Goal: Information Seeking & Learning: Learn about a topic

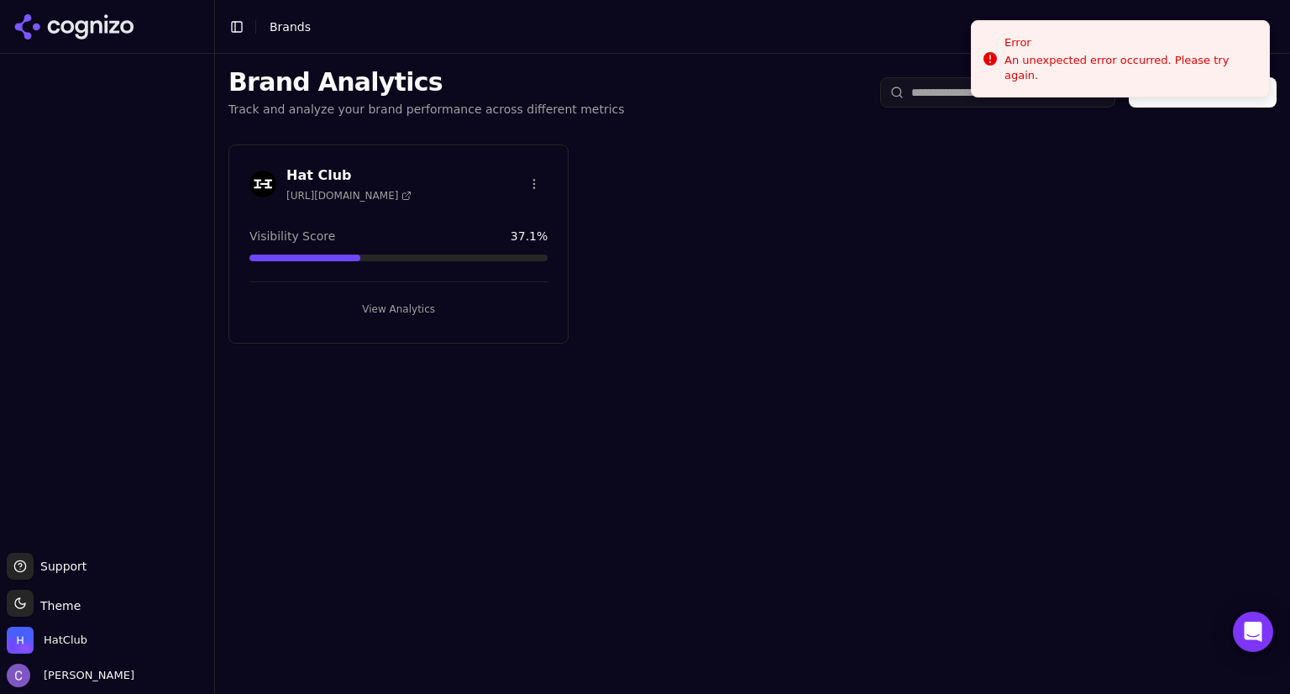
click at [438, 301] on button "View Analytics" at bounding box center [398, 309] width 298 height 27
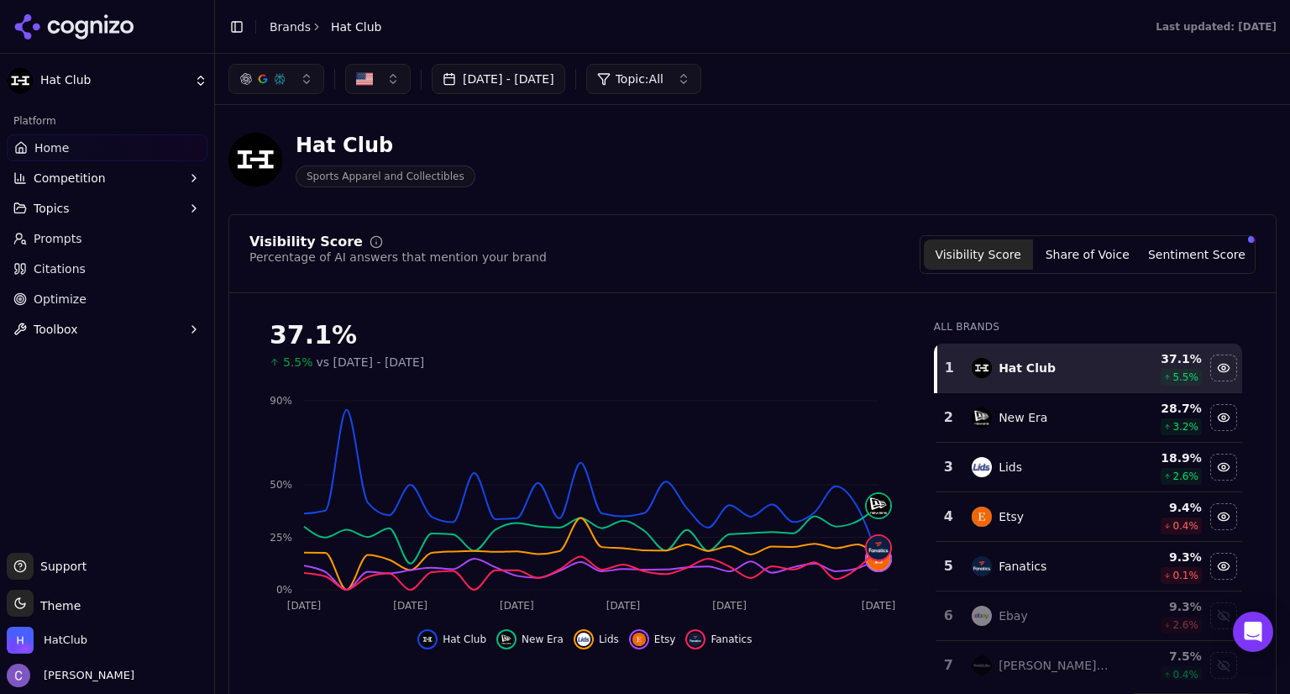
click at [75, 214] on button "Topics" at bounding box center [107, 208] width 201 height 27
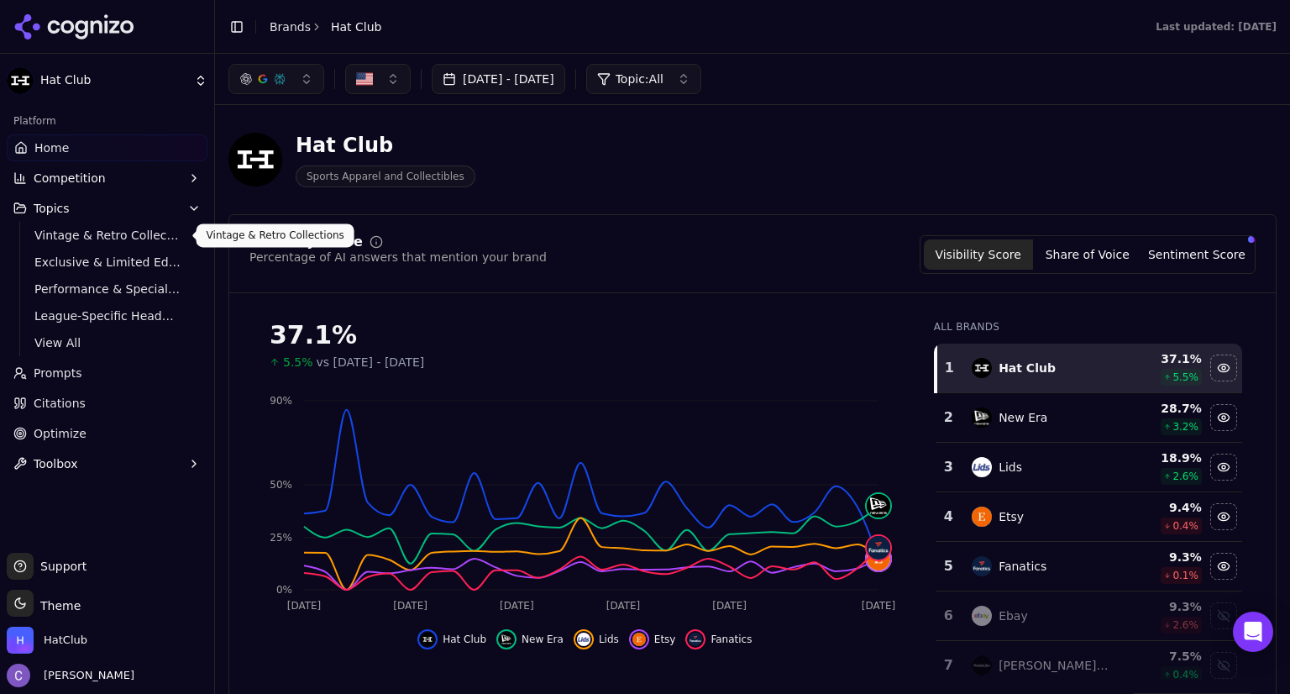
click at [87, 236] on span "Vintage & Retro Collections" at bounding box center [107, 235] width 146 height 17
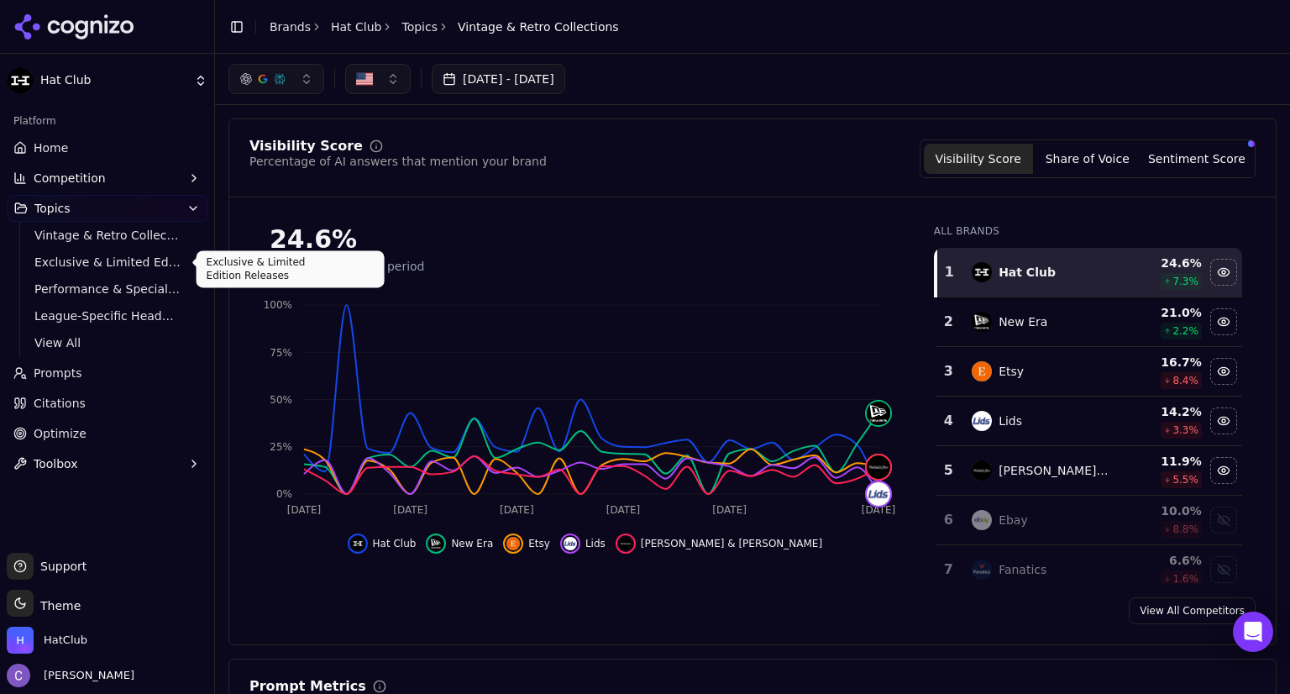
click at [121, 270] on span "Exclusive & Limited Edition Releases" at bounding box center [107, 262] width 146 height 17
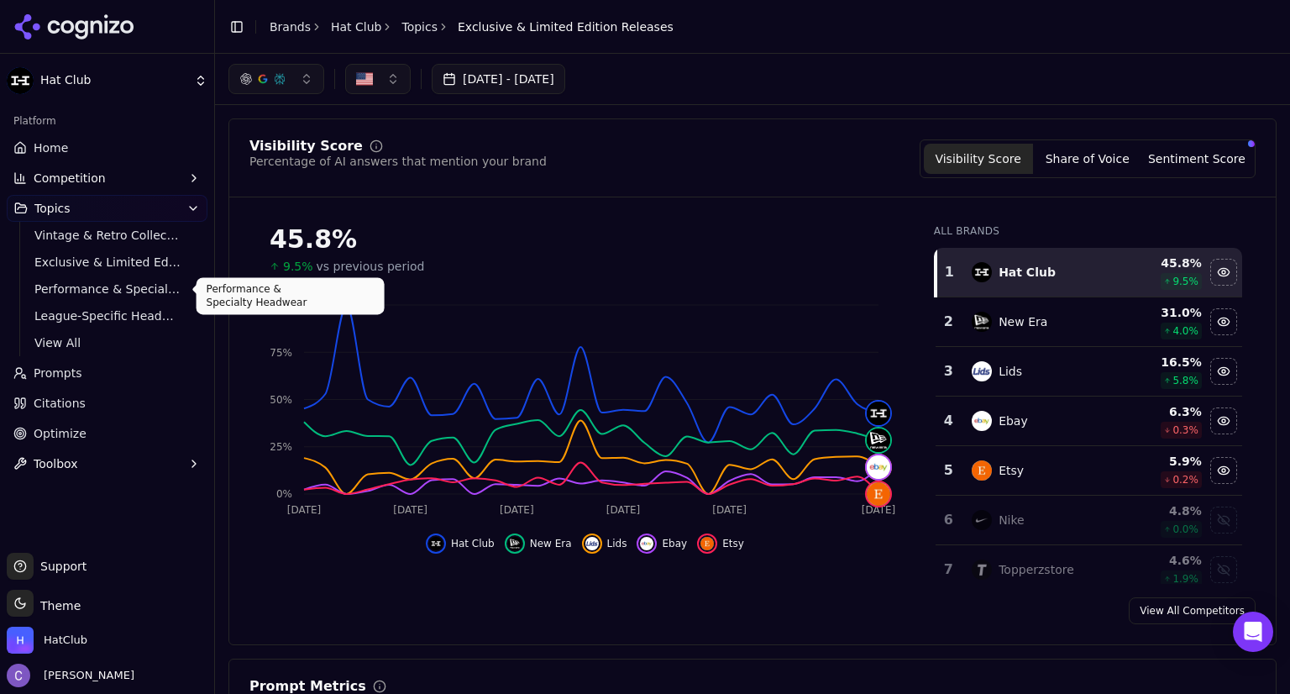
click at [122, 290] on span "Performance & Specialty Headwear" at bounding box center [107, 288] width 146 height 17
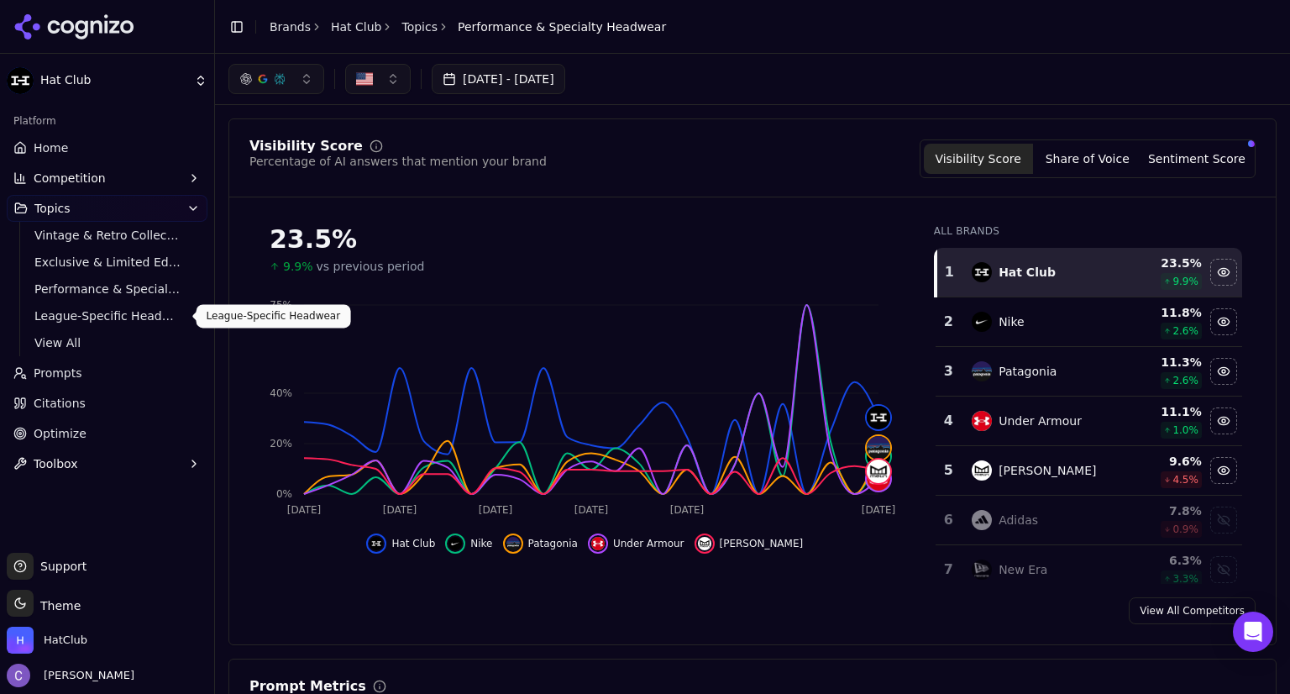
click at [97, 317] on span "League-Specific Headwear" at bounding box center [107, 315] width 146 height 17
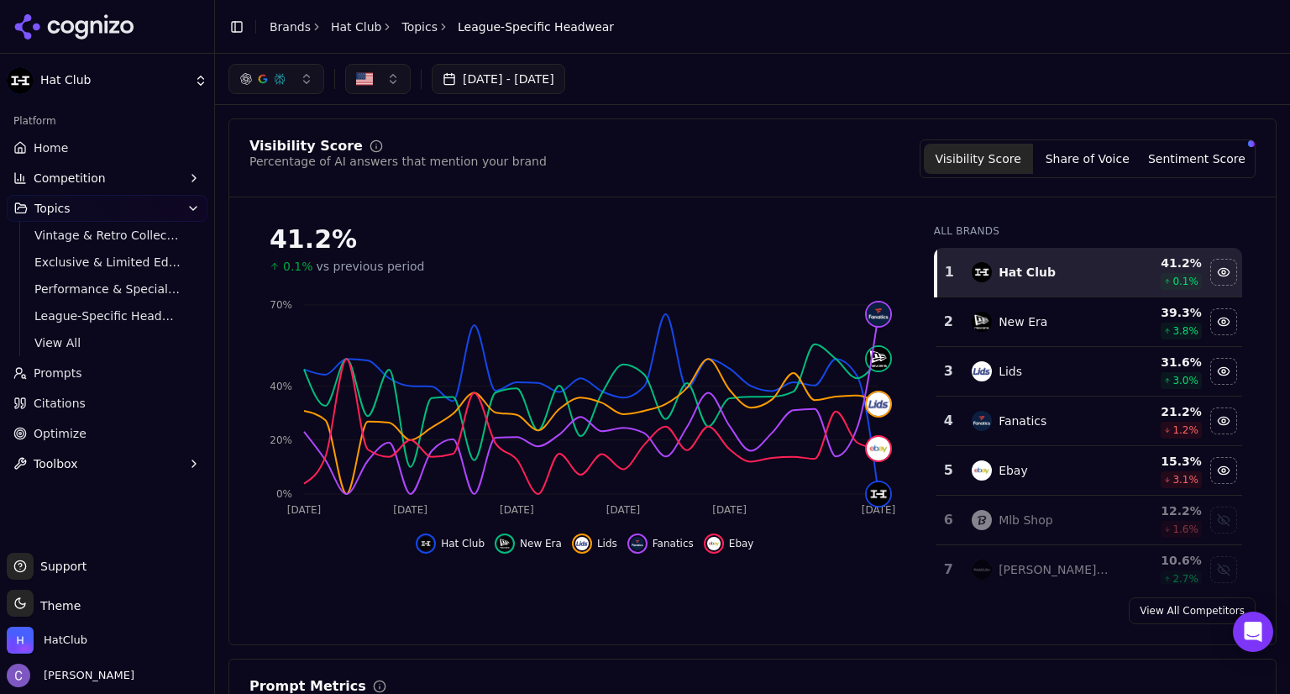
click at [92, 144] on link "Home" at bounding box center [107, 147] width 201 height 27
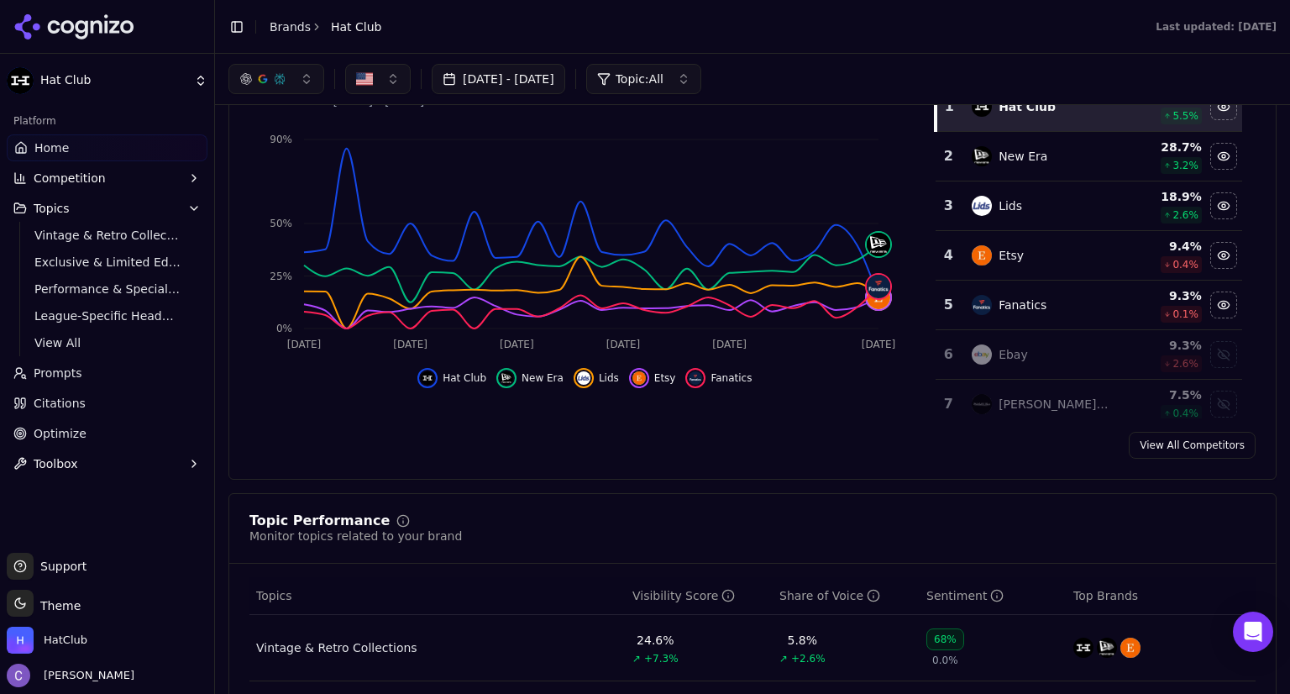
scroll to position [218, 0]
